Goal: Check status: Check status

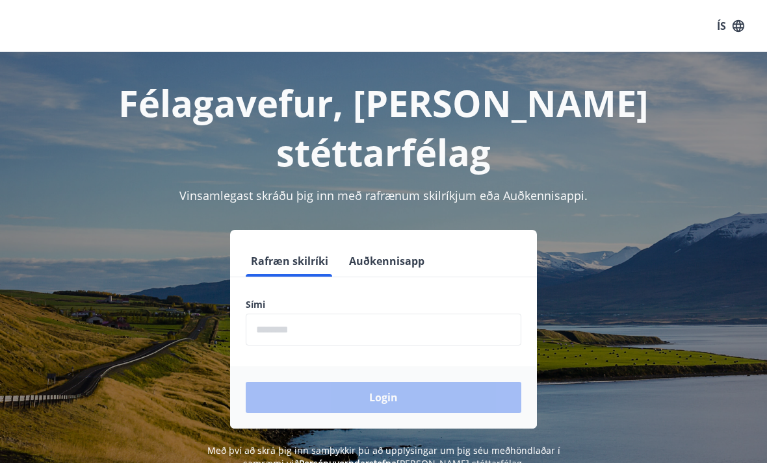
click at [407, 314] on input "phone" at bounding box center [384, 330] width 276 height 32
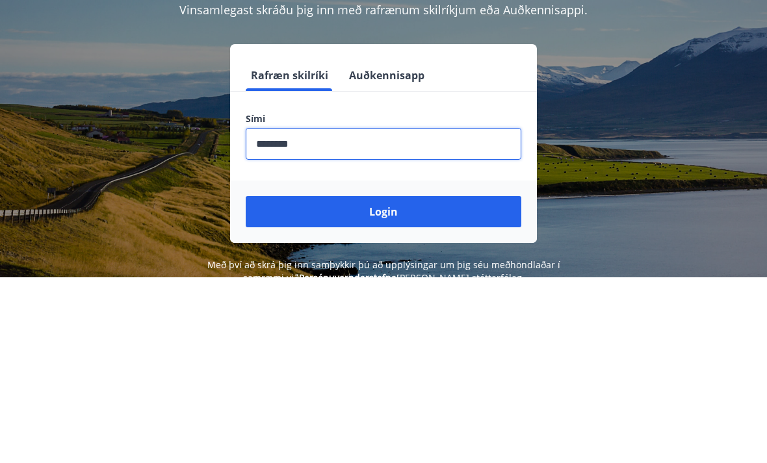
type input "********"
click at [461, 382] on button "Login" at bounding box center [384, 397] width 276 height 31
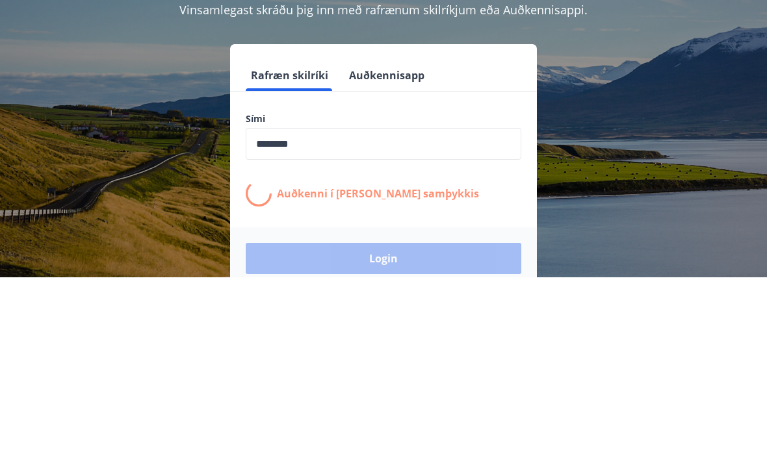
scroll to position [186, 0]
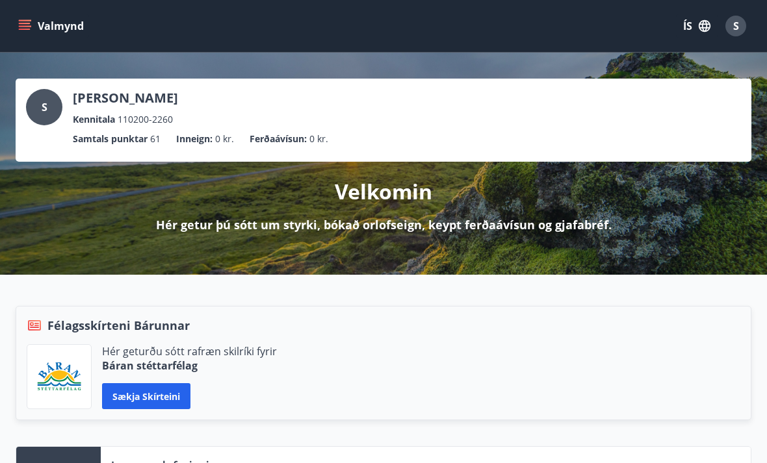
click at [27, 29] on icon "menu" at bounding box center [25, 29] width 12 height 1
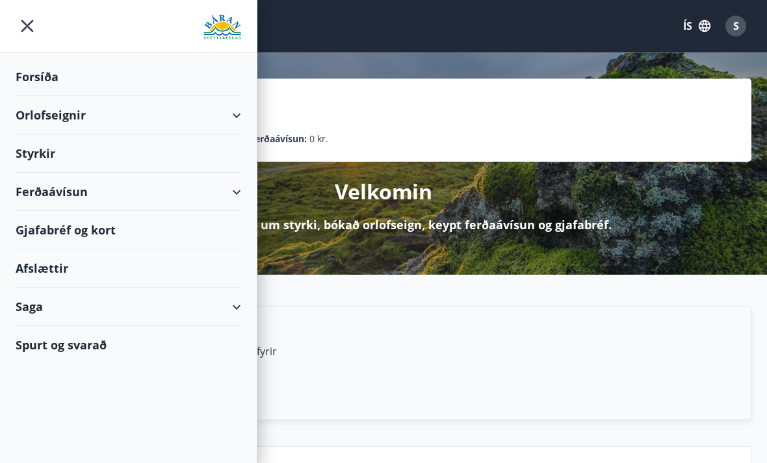
click at [42, 96] on div "Styrkir" at bounding box center [129, 77] width 226 height 38
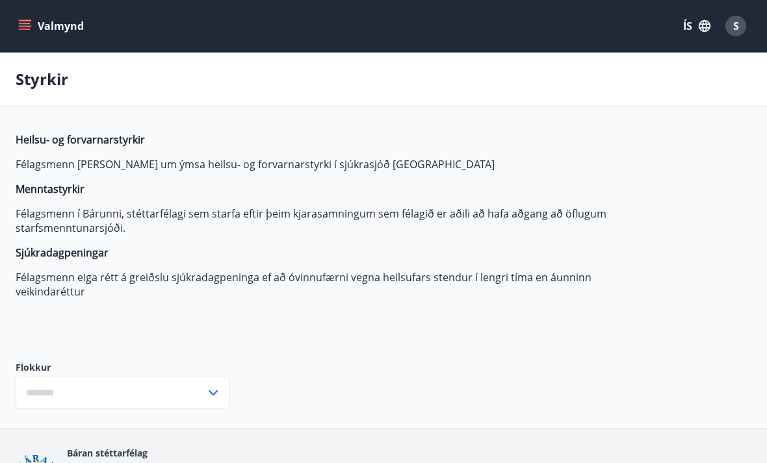
type input "***"
click at [26, 23] on icon "menu" at bounding box center [25, 23] width 12 height 1
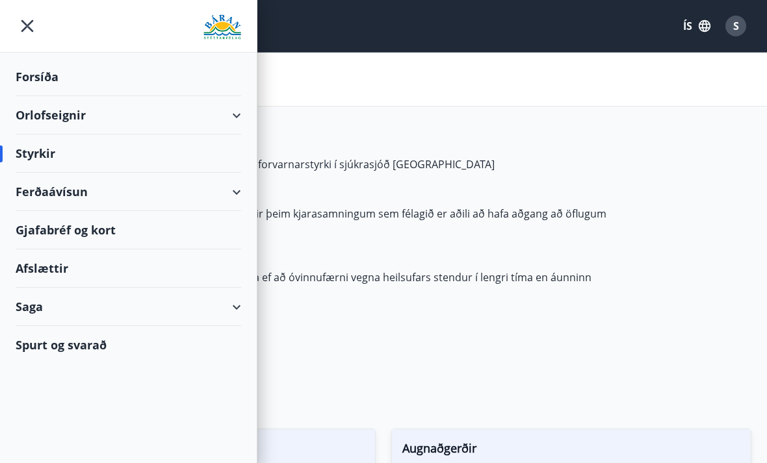
click at [99, 301] on div "Saga" at bounding box center [129, 307] width 226 height 38
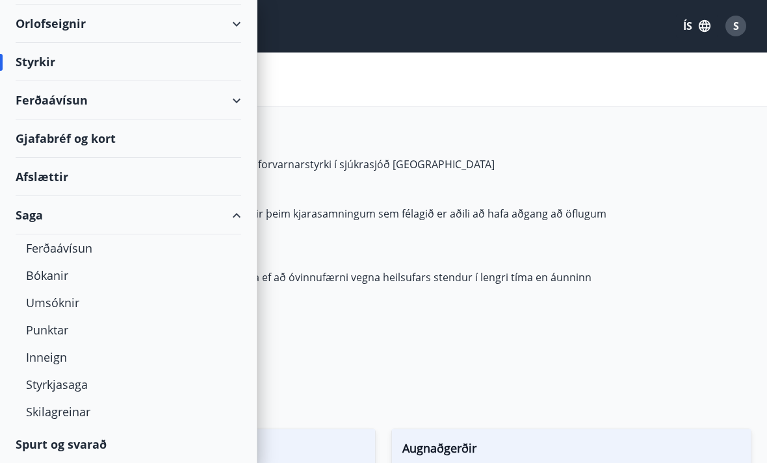
scroll to position [92, 0]
click at [42, 306] on div "Umsóknir" at bounding box center [128, 302] width 205 height 27
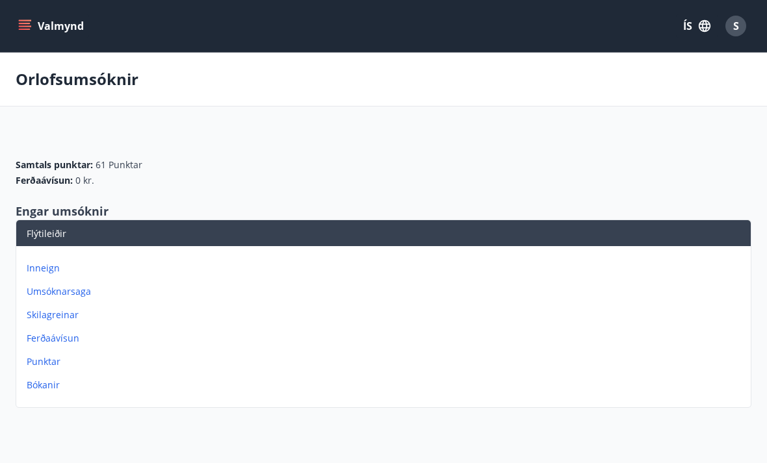
click at [46, 293] on p "Umsóknarsaga" at bounding box center [386, 291] width 719 height 13
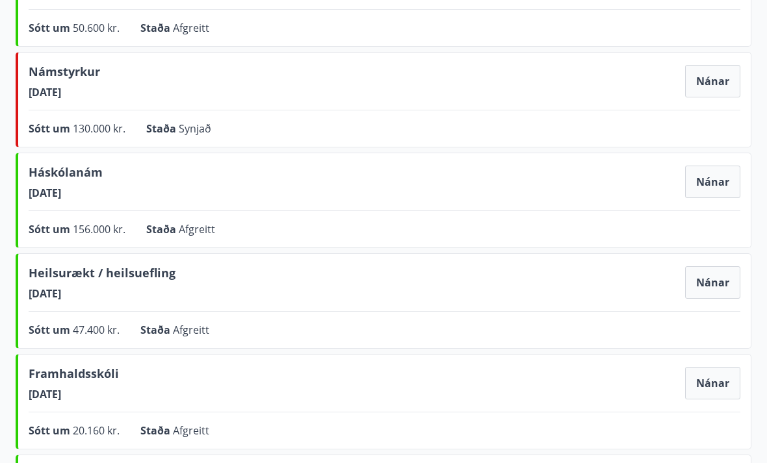
scroll to position [424, 0]
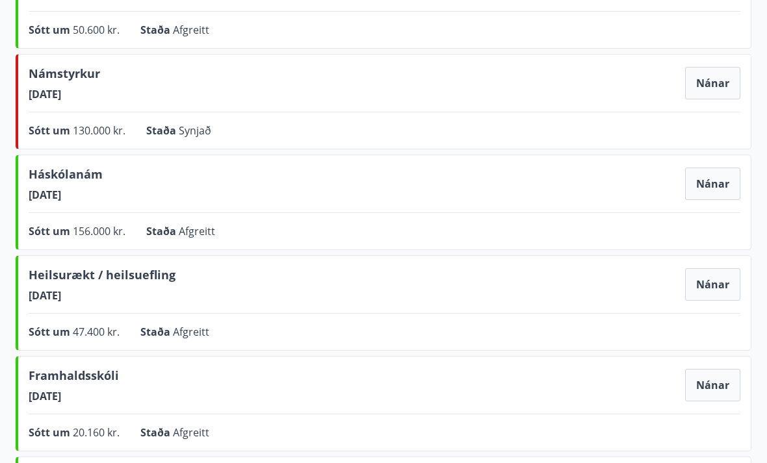
click at [714, 181] on button "Nánar" at bounding box center [712, 184] width 55 height 32
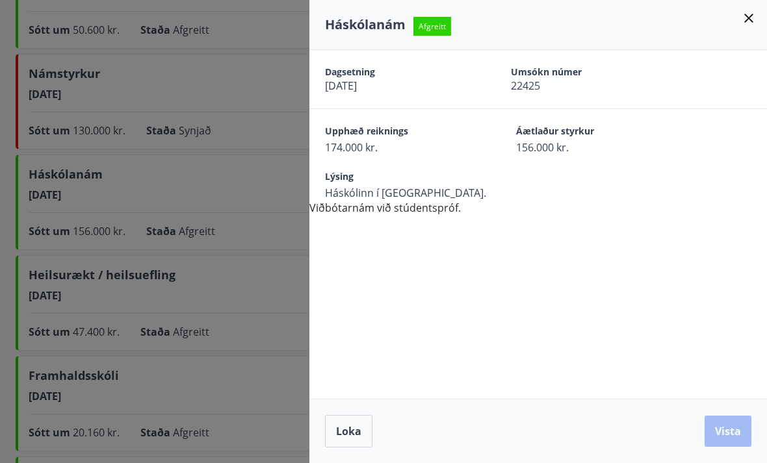
scroll to position [424, 0]
click at [395, 213] on div "Dagsetning [DATE] Umsókn númer 22425 Upphæð reiknings 174.000 kr. Áætlaður styr…" at bounding box center [538, 133] width 458 height 166
click at [370, 140] on span "174.000 kr." at bounding box center [398, 147] width 146 height 14
click at [429, 32] on span "Afgreitt" at bounding box center [432, 26] width 38 height 19
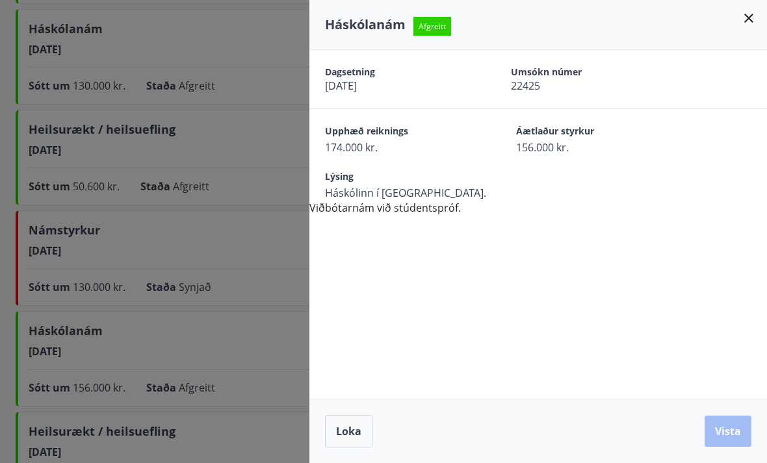
scroll to position [268, 0]
click at [359, 419] on button "Loka" at bounding box center [348, 431] width 47 height 32
